Goal: Information Seeking & Learning: Learn about a topic

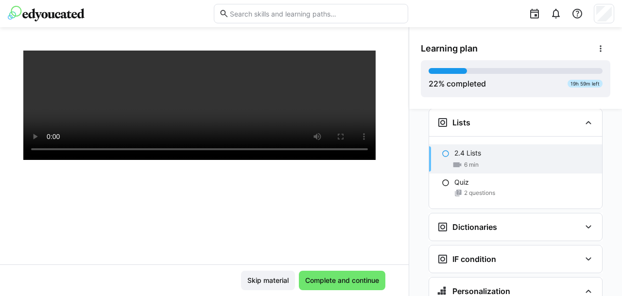
scroll to position [143, 0]
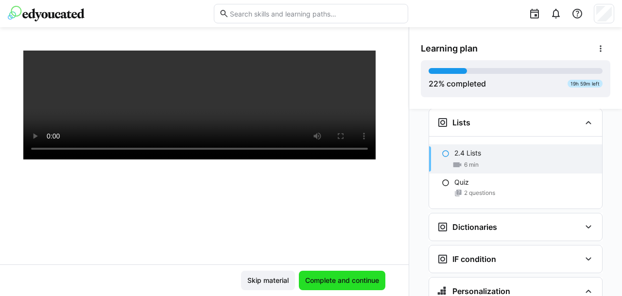
click at [329, 276] on span "Complete and continue" at bounding box center [342, 280] width 77 height 10
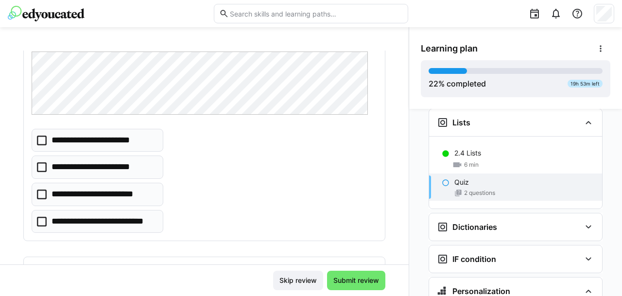
scroll to position [94, 0]
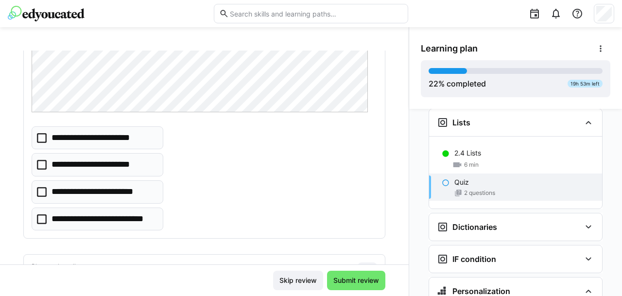
click at [39, 217] on icon at bounding box center [42, 219] width 10 height 10
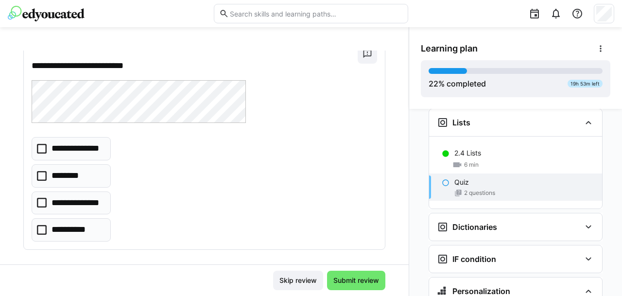
scroll to position [317, 0]
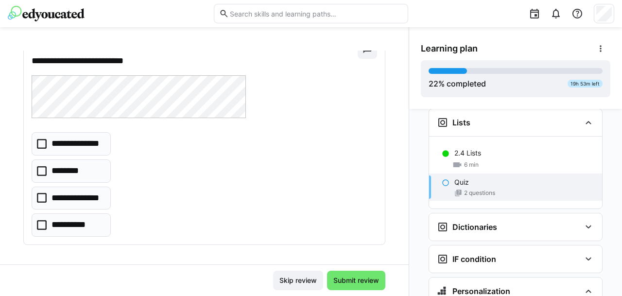
click at [40, 197] on icon at bounding box center [42, 198] width 10 height 10
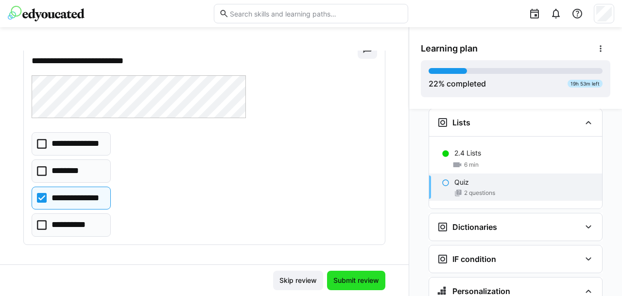
click at [351, 277] on span "Submit review" at bounding box center [356, 280] width 49 height 10
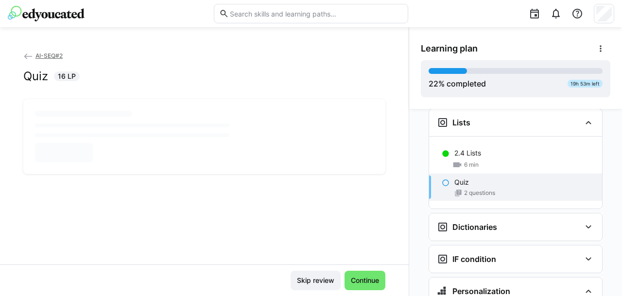
click at [186, 125] on div at bounding box center [132, 125] width 194 height 4
click at [362, 276] on span "Continue" at bounding box center [364, 280] width 31 height 10
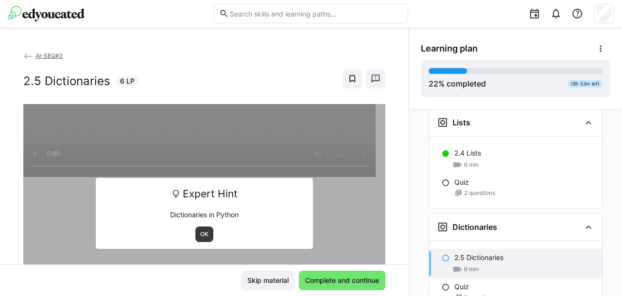
scroll to position [1613, 0]
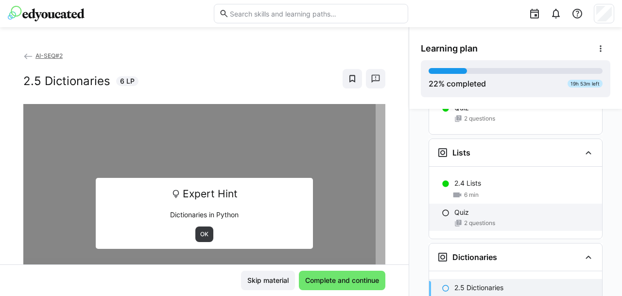
click at [477, 219] on span "2 questions" at bounding box center [479, 223] width 31 height 8
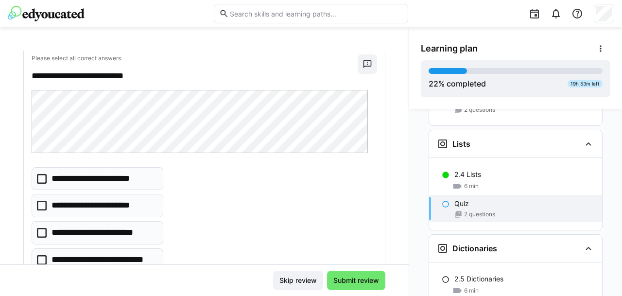
scroll to position [58, 0]
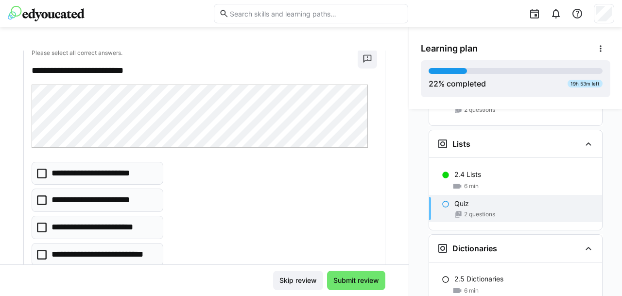
click at [40, 254] on icon at bounding box center [42, 255] width 10 height 10
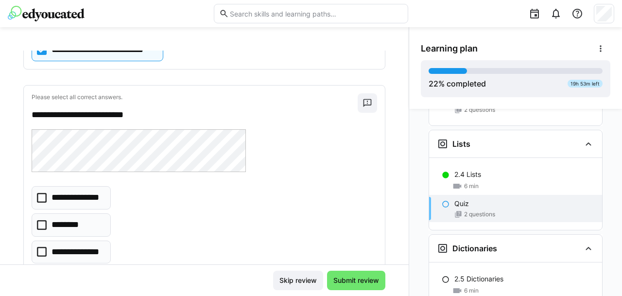
scroll to position [297, 0]
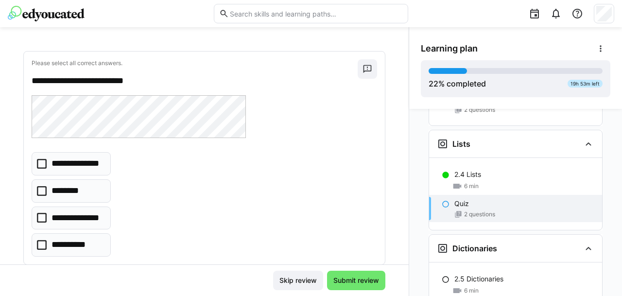
click at [42, 215] on icon at bounding box center [42, 218] width 10 height 10
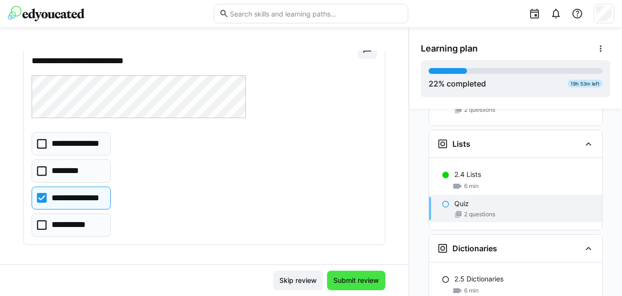
click at [361, 278] on span "Submit review" at bounding box center [356, 280] width 49 height 10
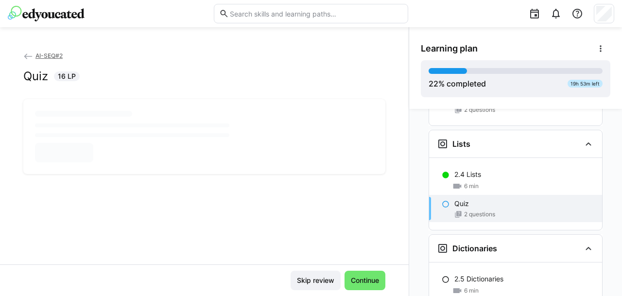
scroll to position [0, 0]
click at [85, 134] on div at bounding box center [132, 135] width 194 height 4
click at [77, 145] on div at bounding box center [64, 152] width 58 height 19
click at [59, 78] on span "16 LP" at bounding box center [67, 76] width 18 height 10
click at [45, 78] on h2 "Quiz" at bounding box center [35, 76] width 25 height 15
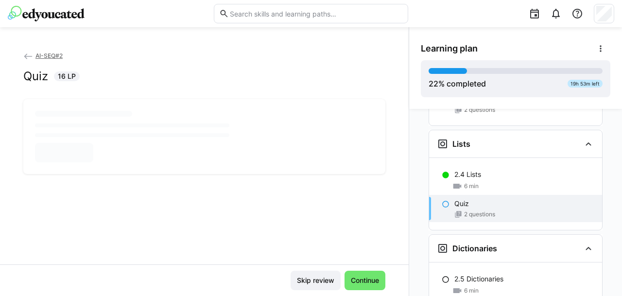
click at [67, 140] on div at bounding box center [204, 136] width 338 height 51
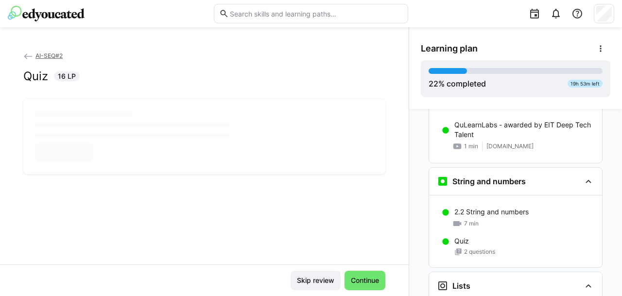
scroll to position [1378, 0]
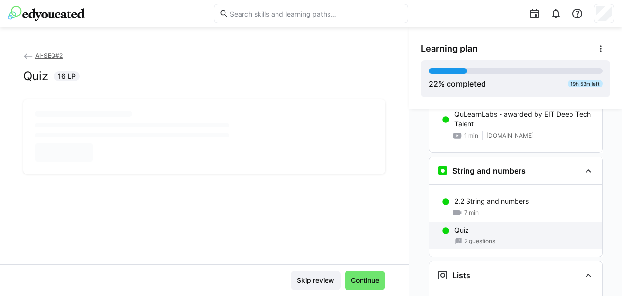
click at [475, 225] on div "Quiz" at bounding box center [524, 230] width 140 height 10
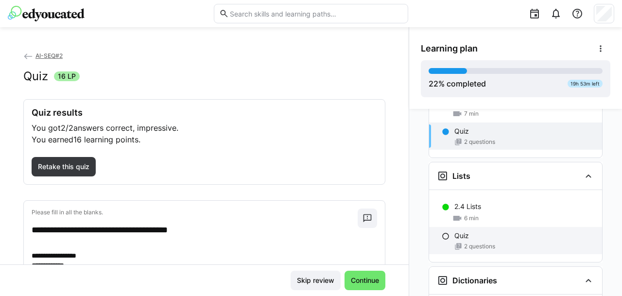
click at [457, 242] on div "2 questions" at bounding box center [524, 246] width 140 height 8
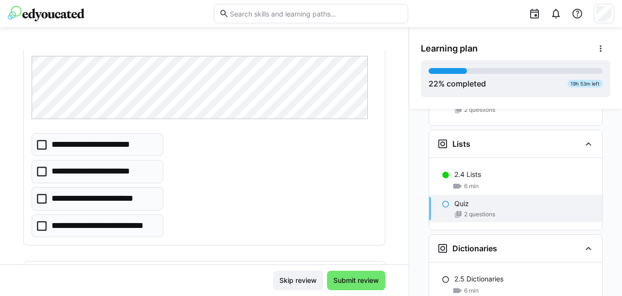
scroll to position [90, 0]
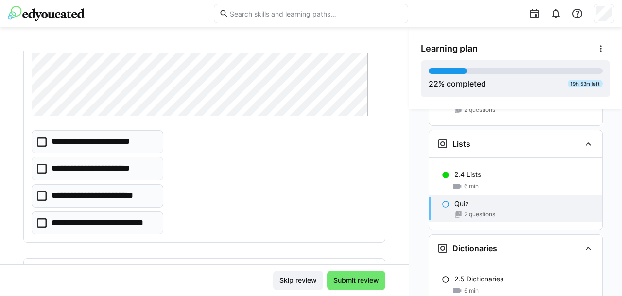
click at [99, 222] on p "**********" at bounding box center [103, 223] width 104 height 13
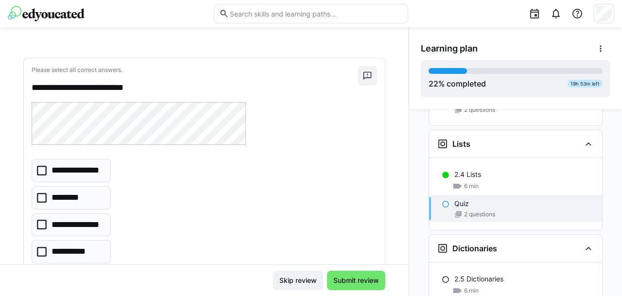
scroll to position [292, 0]
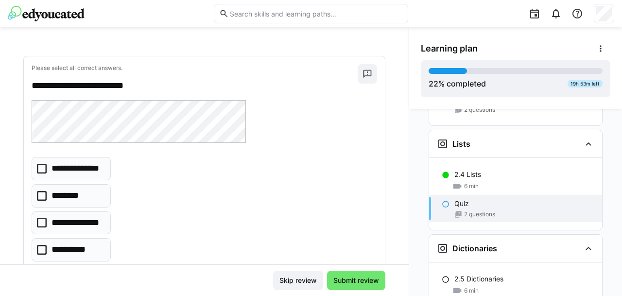
click at [40, 220] on icon at bounding box center [42, 223] width 10 height 10
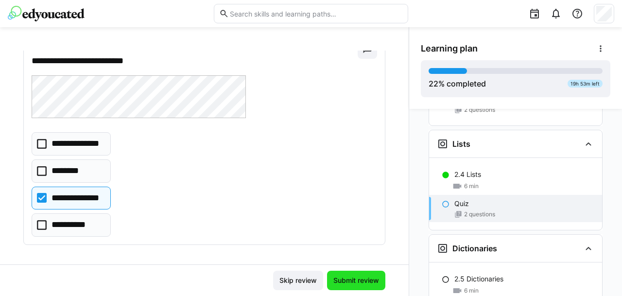
click at [350, 284] on span "Submit review" at bounding box center [356, 280] width 49 height 10
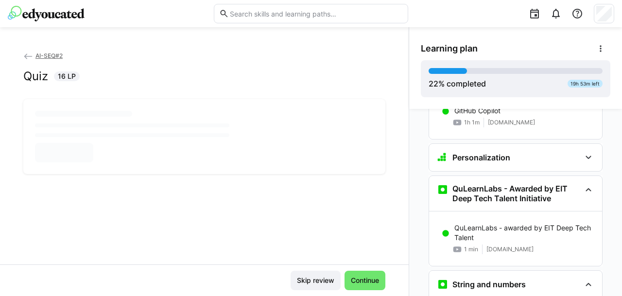
scroll to position [1264, 0]
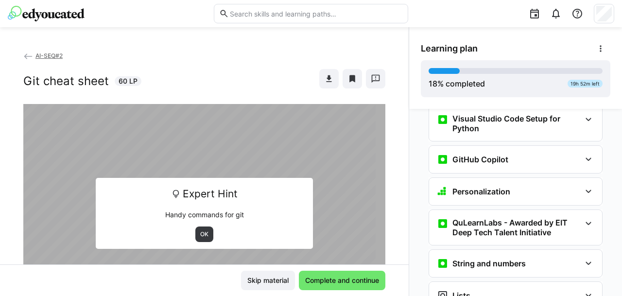
scroll to position [506, 0]
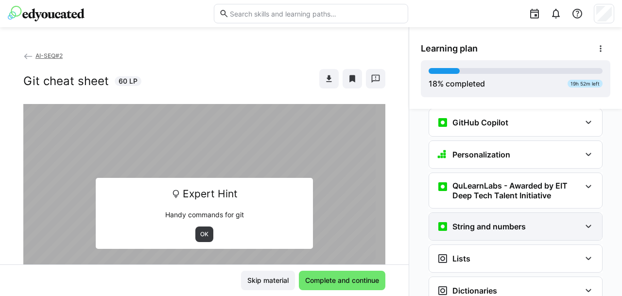
click at [492, 213] on div "String and numbers" at bounding box center [515, 226] width 173 height 27
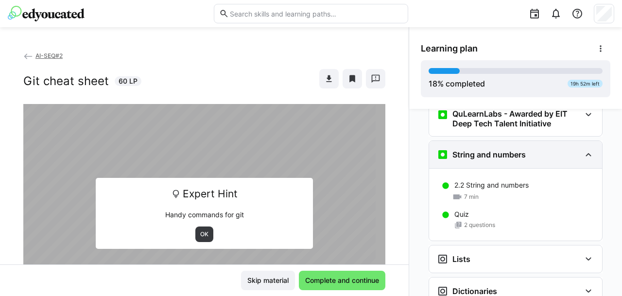
scroll to position [578, 0]
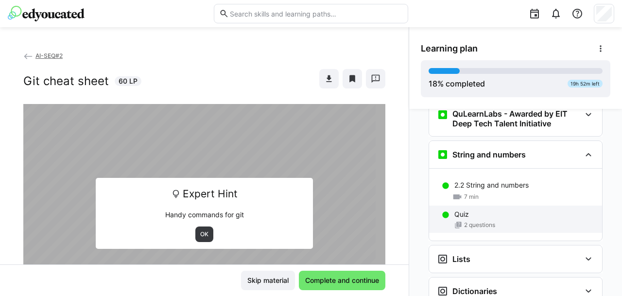
click at [473, 205] on div "Quiz 2 questions" at bounding box center [515, 218] width 173 height 27
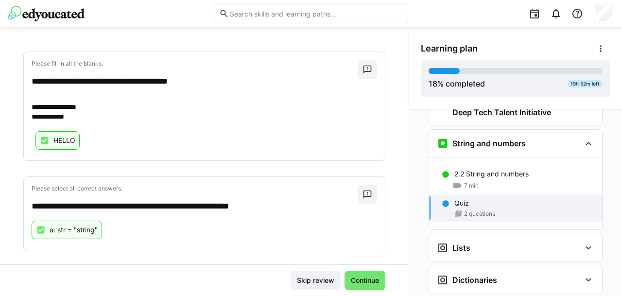
scroll to position [156, 0]
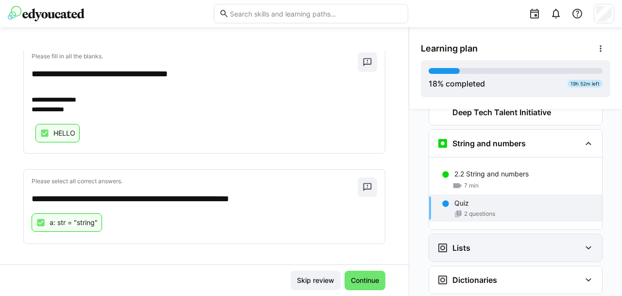
click at [490, 234] on div "Lists" at bounding box center [515, 247] width 173 height 27
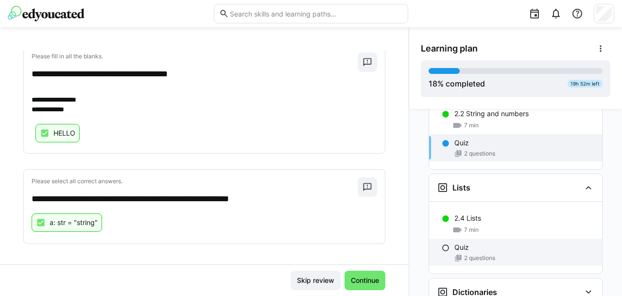
click at [471, 242] on div "Quiz" at bounding box center [524, 247] width 140 height 10
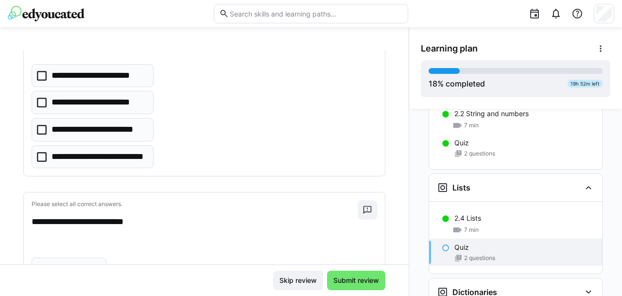
scroll to position [693, 0]
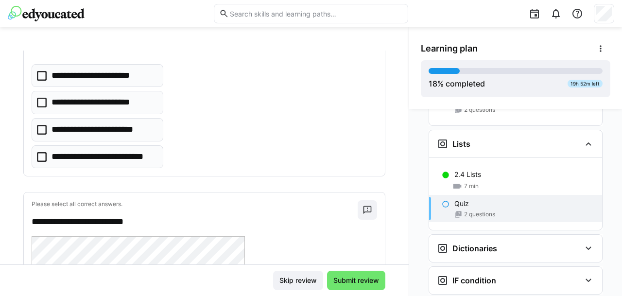
click at [41, 157] on icon at bounding box center [42, 157] width 10 height 10
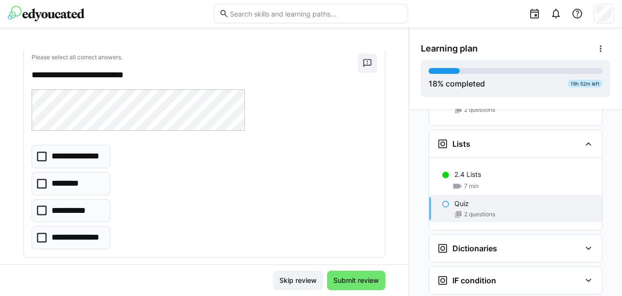
scroll to position [304, 0]
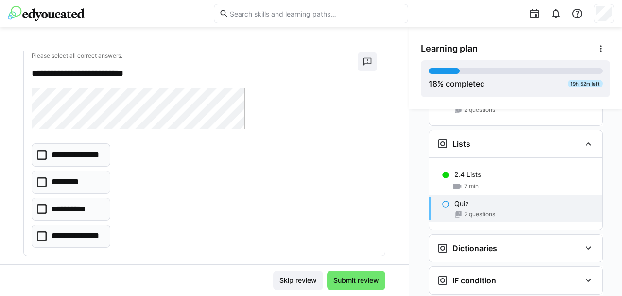
click at [42, 234] on icon at bounding box center [42, 236] width 10 height 10
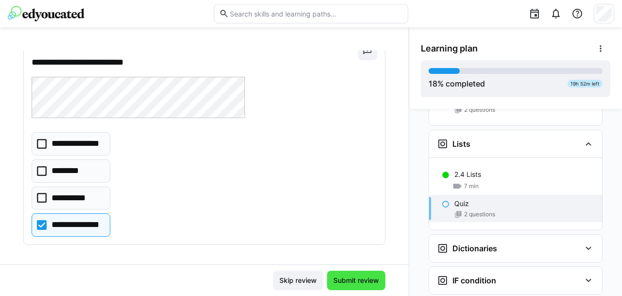
click at [351, 281] on span "Submit review" at bounding box center [356, 280] width 49 height 10
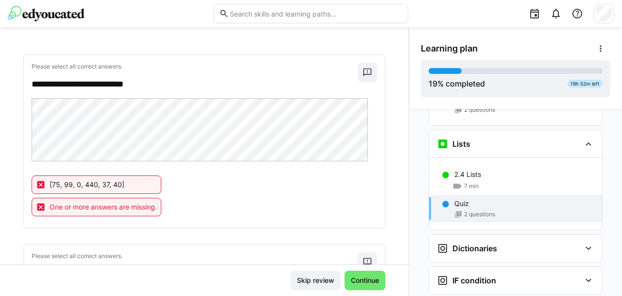
scroll to position [144, 0]
click at [38, 181] on eds-icon at bounding box center [41, 186] width 10 height 10
click at [41, 210] on eds-icon at bounding box center [41, 208] width 10 height 10
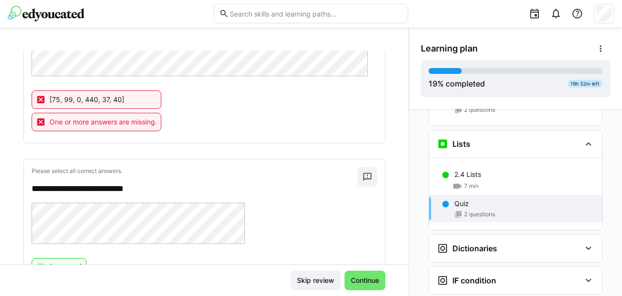
scroll to position [228, 0]
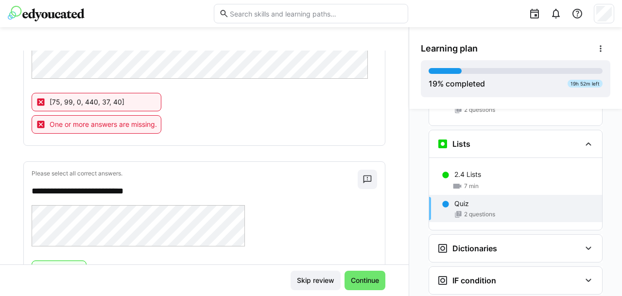
click at [465, 210] on span "2 questions" at bounding box center [479, 214] width 31 height 8
click at [441, 200] on eds-icon at bounding box center [445, 204] width 8 height 8
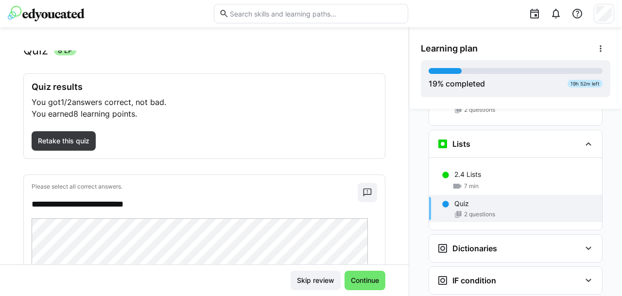
scroll to position [24, 0]
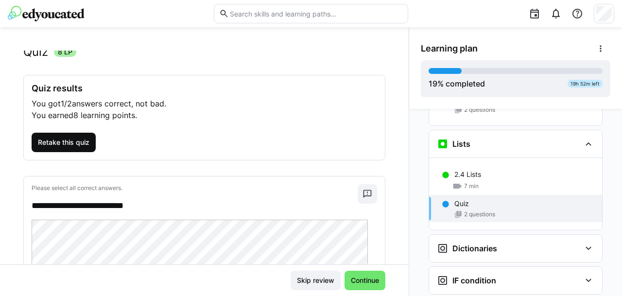
click at [46, 141] on span "Retake this quiz" at bounding box center [63, 142] width 54 height 10
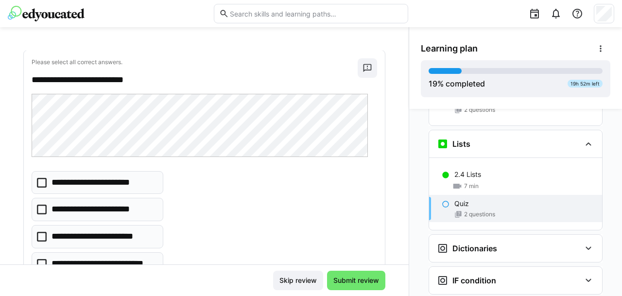
scroll to position [52, 0]
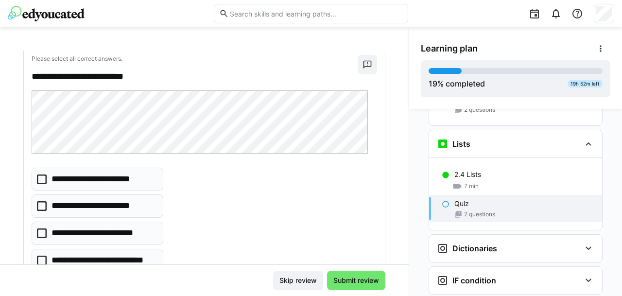
click at [42, 260] on icon at bounding box center [42, 260] width 10 height 10
click at [41, 203] on icon at bounding box center [42, 206] width 10 height 10
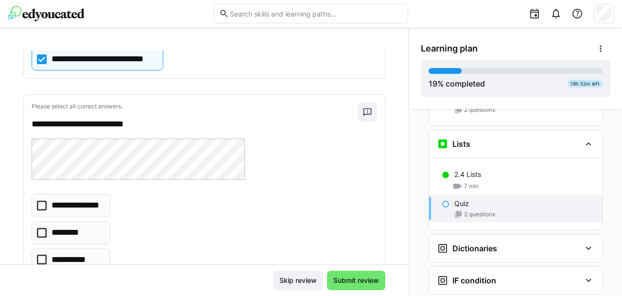
scroll to position [288, 0]
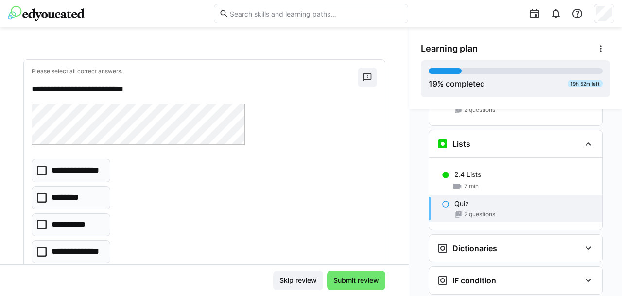
click at [40, 250] on icon at bounding box center [42, 252] width 10 height 10
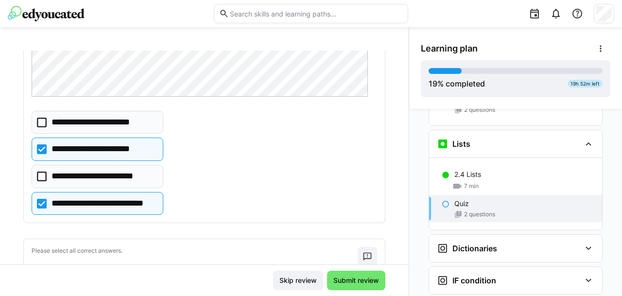
scroll to position [105, 0]
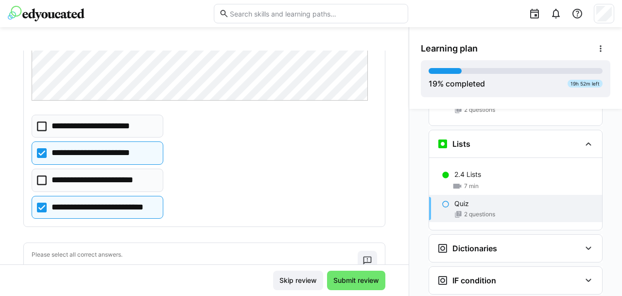
click at [44, 124] on icon at bounding box center [42, 126] width 10 height 10
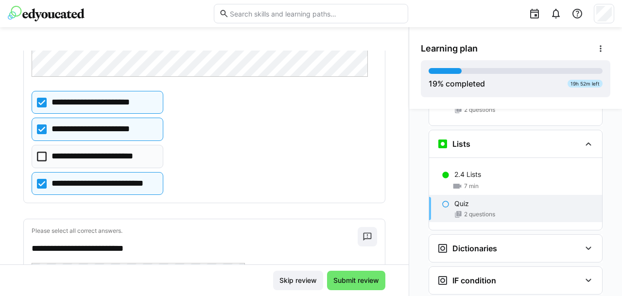
scroll to position [135, 0]
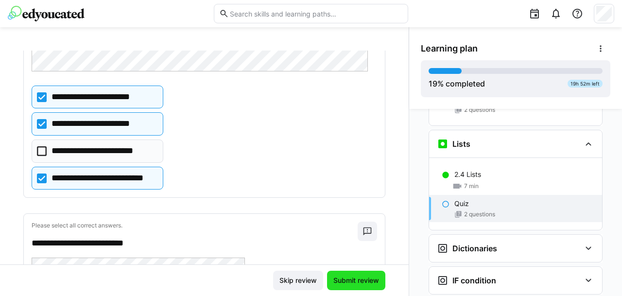
click at [360, 281] on span "Submit review" at bounding box center [356, 280] width 49 height 10
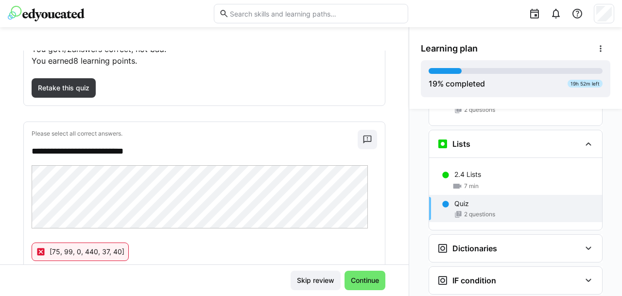
scroll to position [78, 0]
click at [54, 88] on span "Retake this quiz" at bounding box center [63, 89] width 54 height 10
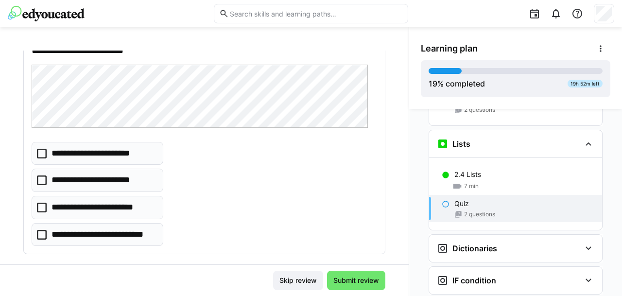
click at [44, 151] on icon at bounding box center [42, 154] width 10 height 10
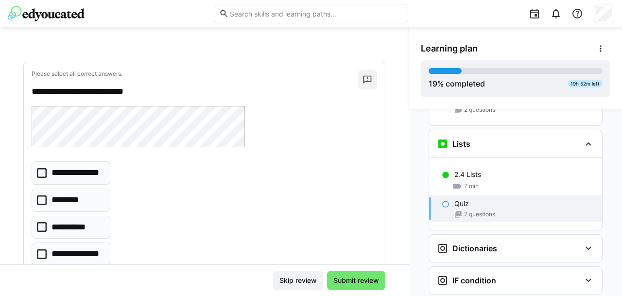
scroll to position [287, 0]
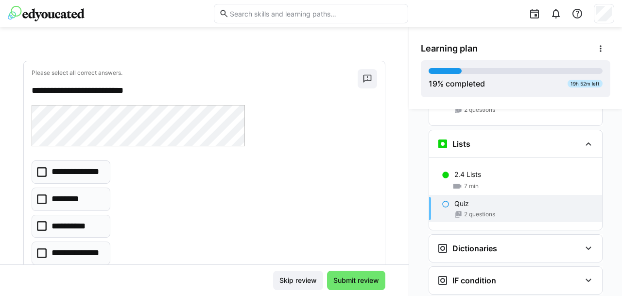
click at [42, 250] on icon at bounding box center [42, 253] width 10 height 10
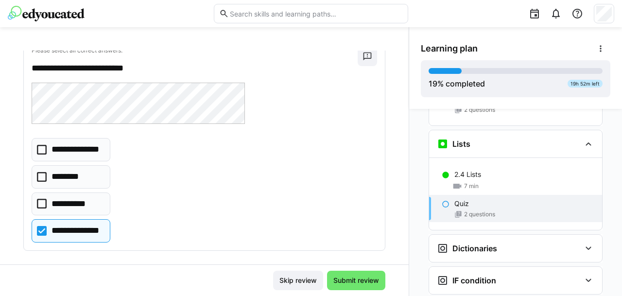
scroll to position [315, 0]
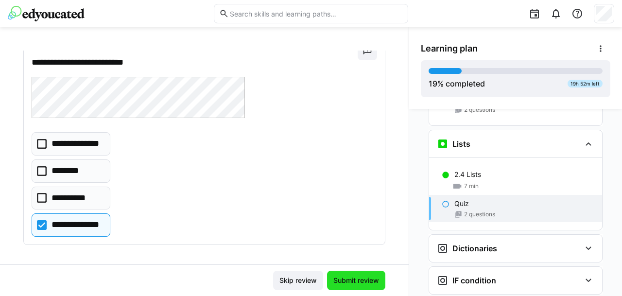
click at [369, 283] on span "Submit review" at bounding box center [356, 280] width 49 height 10
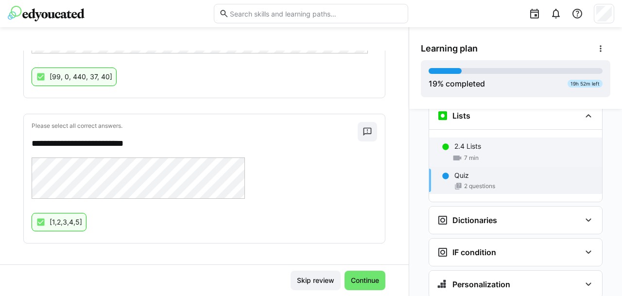
scroll to position [731, 0]
